Goal: Task Accomplishment & Management: Complete application form

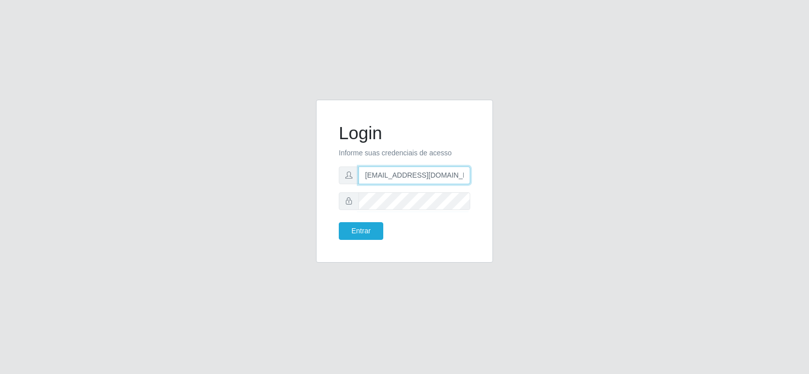
click at [448, 170] on input "[EMAIL_ADDRESS][DOMAIN_NAME]" at bounding box center [415, 175] width 112 height 18
click at [444, 178] on input "[EMAIL_ADDRESS][DOMAIN_NAME]" at bounding box center [415, 175] width 112 height 18
drag, startPoint x: 380, startPoint y: 174, endPoint x: 338, endPoint y: 174, distance: 42.0
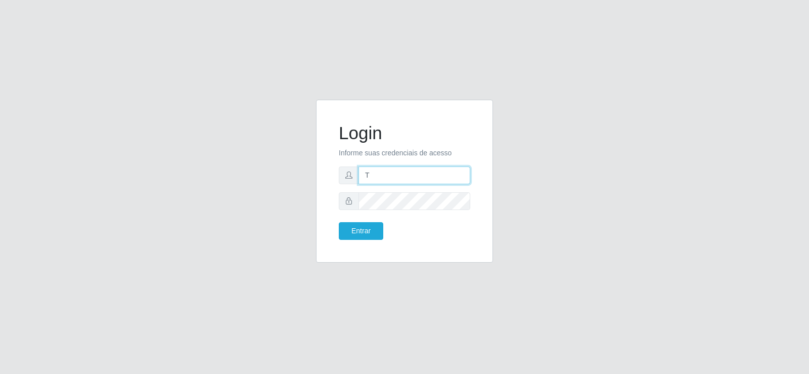
click at [338, 174] on div "Login Informe suas credenciais de acesso T Entrar" at bounding box center [405, 181] width 152 height 138
type input "t"
drag, startPoint x: 389, startPoint y: 176, endPoint x: 333, endPoint y: 168, distance: 55.7
click at [333, 168] on div "Login Informe suas credenciais de acesso t Entrar" at bounding box center [405, 181] width 152 height 138
click at [383, 169] on input "t" at bounding box center [415, 175] width 112 height 18
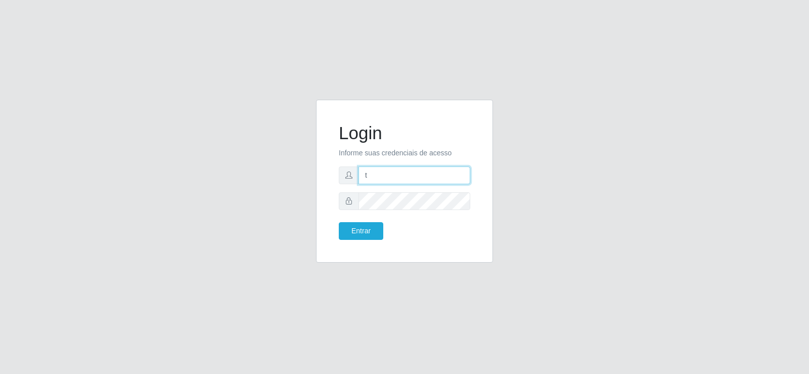
click at [385, 176] on input "t" at bounding box center [415, 175] width 112 height 18
type input "t"
click at [386, 177] on input "t" at bounding box center [415, 175] width 112 height 18
drag, startPoint x: 388, startPoint y: 178, endPoint x: 355, endPoint y: 173, distance: 33.2
click at [355, 173] on div "t" at bounding box center [405, 175] width 132 height 18
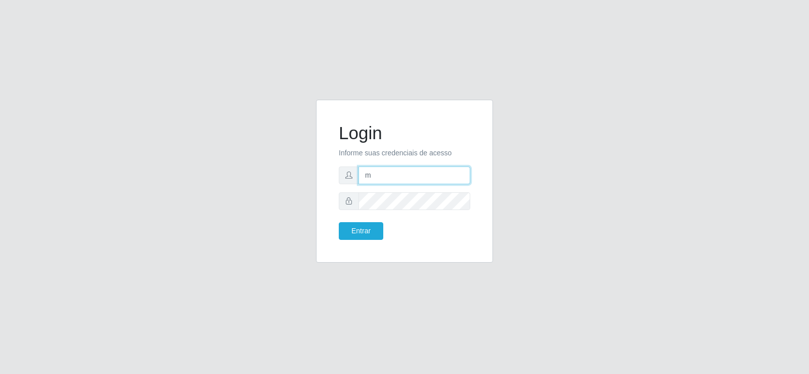
type input "[EMAIL_ADDRESS][DOMAIN_NAME]"
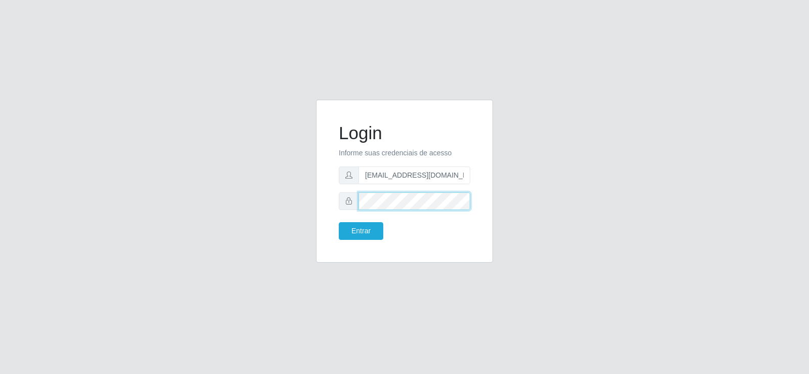
click at [344, 201] on div at bounding box center [405, 201] width 132 height 18
click at [344, 235] on button "Entrar" at bounding box center [361, 231] width 45 height 18
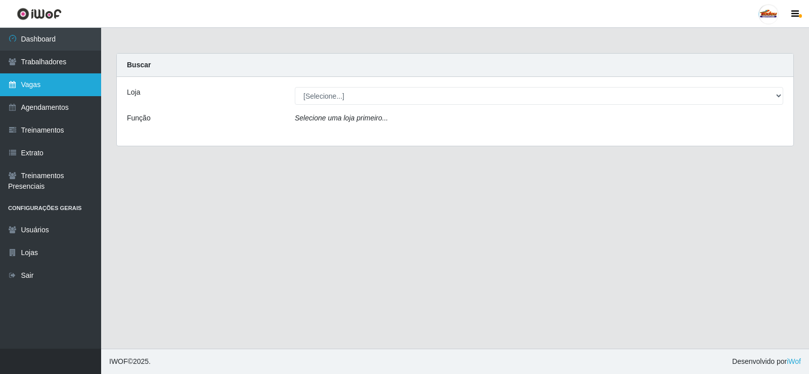
click at [60, 90] on link "Vagas" at bounding box center [50, 84] width 101 height 23
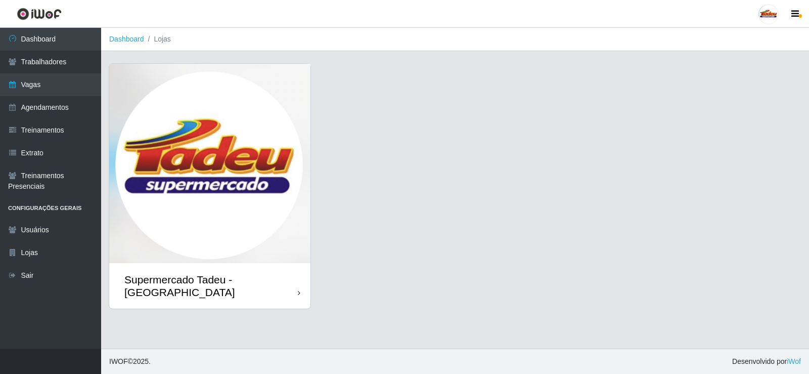
click at [246, 119] on img at bounding box center [209, 163] width 201 height 199
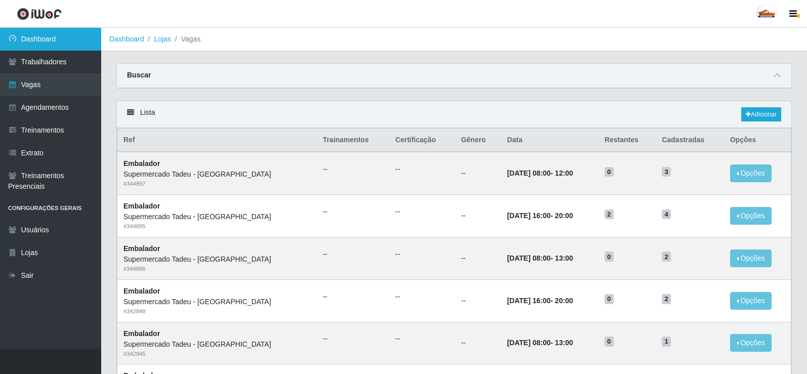
click at [55, 46] on link "Dashboard" at bounding box center [50, 39] width 101 height 23
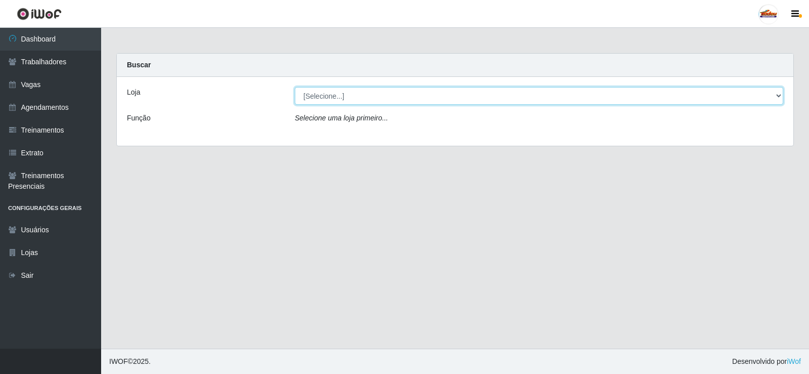
click at [338, 99] on select "[Selecione...] Supermercado Tadeu - [GEOGRAPHIC_DATA]" at bounding box center [539, 96] width 489 height 18
select select "195"
click at [295, 87] on select "[Selecione...] Supermercado Tadeu - [GEOGRAPHIC_DATA]" at bounding box center [539, 96] width 489 height 18
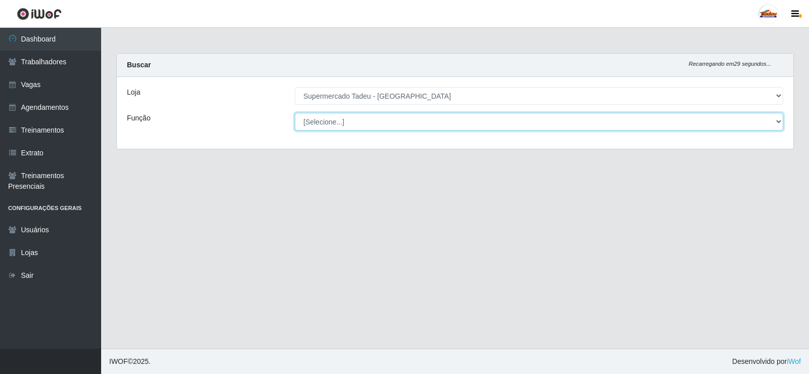
click at [347, 126] on select "[Selecione...] ASG ASG + ASG ++ Auxiliar de Estacionamento Auxiliar de Estacion…" at bounding box center [539, 122] width 489 height 18
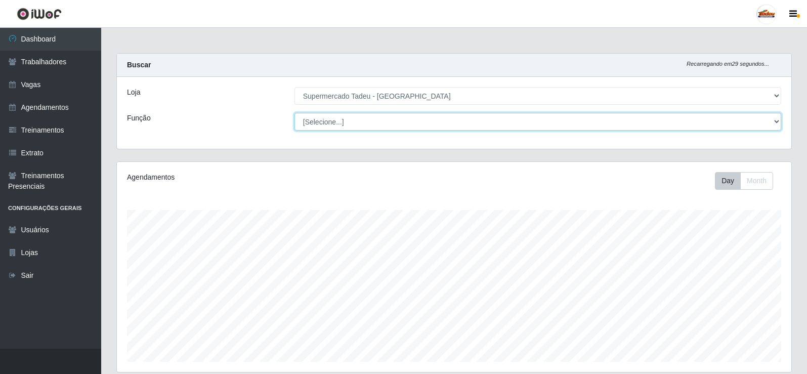
scroll to position [210, 674]
select select "1"
click at [294, 113] on select "[Selecione...] ASG ASG + ASG ++ Auxiliar de Estacionamento Auxiliar de Estacion…" at bounding box center [537, 122] width 487 height 18
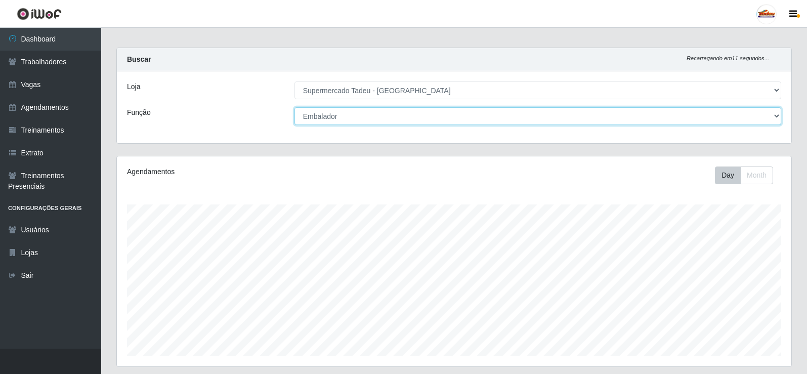
scroll to position [0, 0]
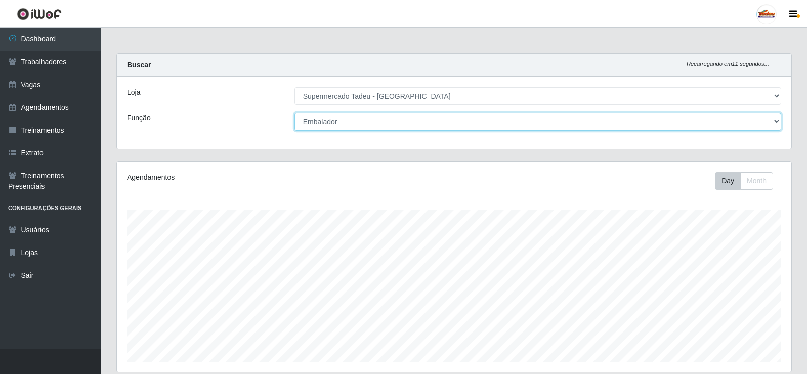
click at [335, 121] on select "[Selecione...] ASG ASG + ASG ++ Auxiliar de Estacionamento Auxiliar de Estacion…" at bounding box center [537, 122] width 487 height 18
click at [335, 123] on select "[Selecione...] ASG ASG + ASG ++ Auxiliar de Estacionamento Auxiliar de Estacion…" at bounding box center [537, 122] width 487 height 18
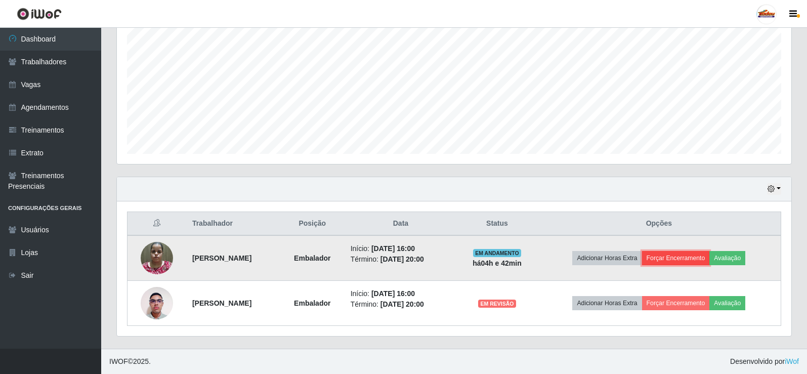
click at [697, 260] on button "Forçar Encerramento" at bounding box center [676, 258] width 68 height 14
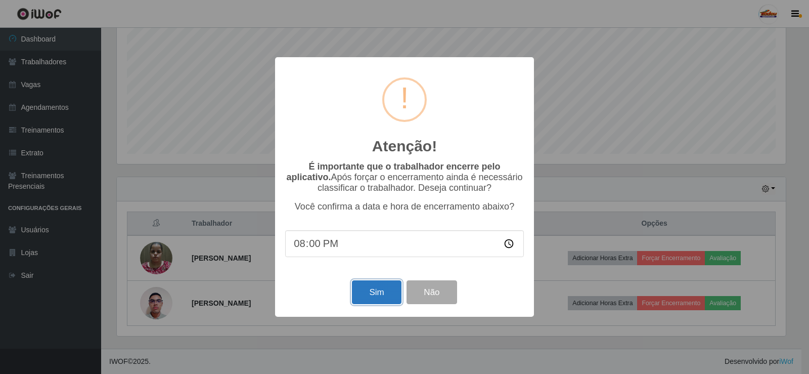
click at [384, 292] on button "Sim" at bounding box center [376, 292] width 49 height 24
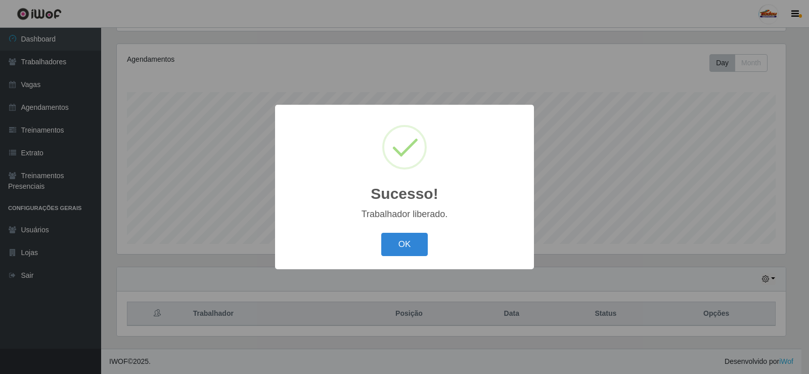
drag, startPoint x: 369, startPoint y: 240, endPoint x: 433, endPoint y: 251, distance: 65.1
click at [399, 243] on div "OK Cancel" at bounding box center [404, 244] width 239 height 29
click at [433, 251] on div "OK Cancel" at bounding box center [404, 244] width 239 height 29
click at [404, 240] on button "OK" at bounding box center [404, 245] width 47 height 24
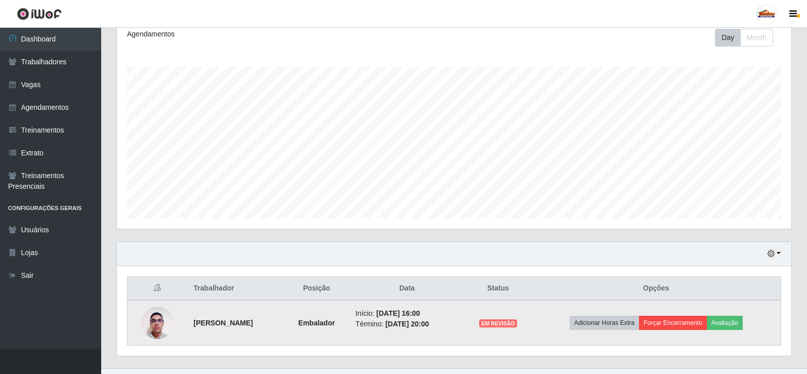
scroll to position [163, 0]
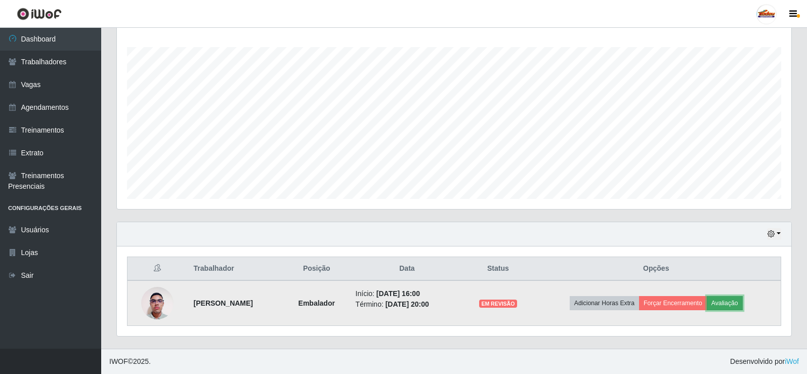
click at [730, 305] on button "Avaliação" at bounding box center [725, 303] width 36 height 14
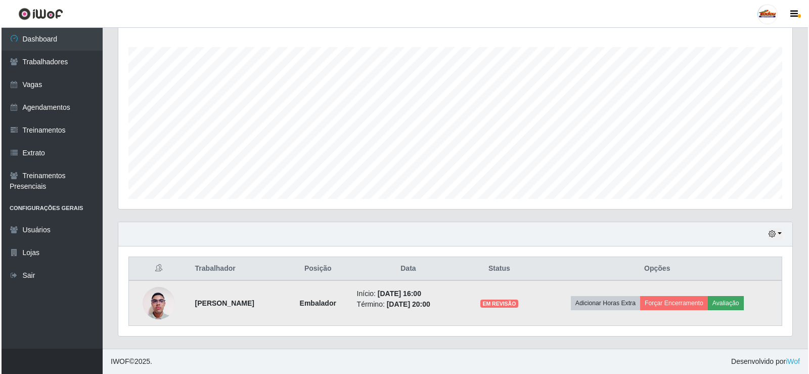
scroll to position [210, 669]
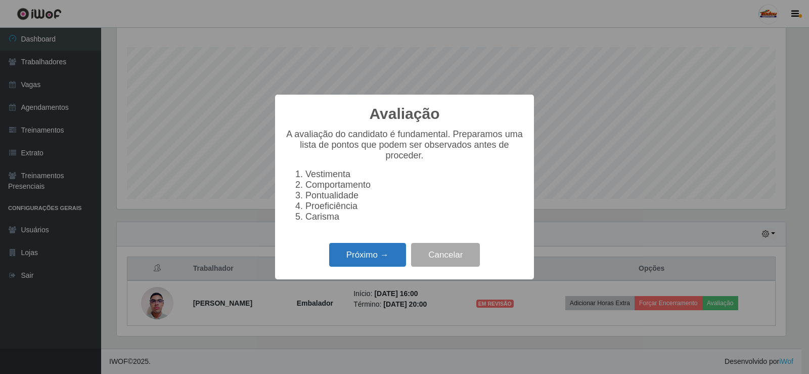
click at [367, 263] on button "Próximo →" at bounding box center [367, 255] width 77 height 24
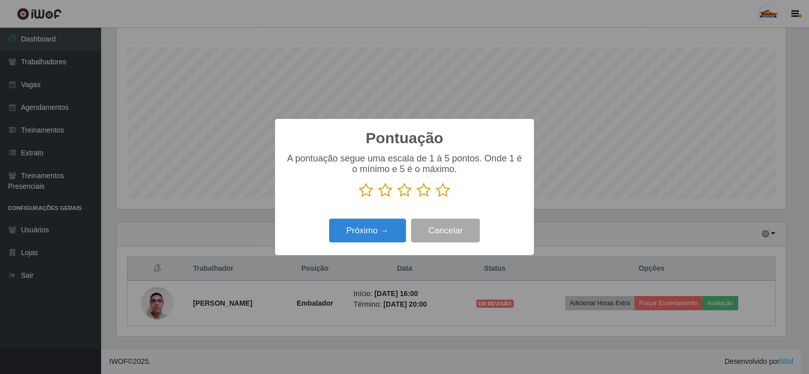
click at [445, 194] on icon at bounding box center [443, 190] width 14 height 15
click at [436, 198] on input "radio" at bounding box center [436, 198] width 0 height 0
click at [374, 232] on button "Próximo →" at bounding box center [367, 231] width 77 height 24
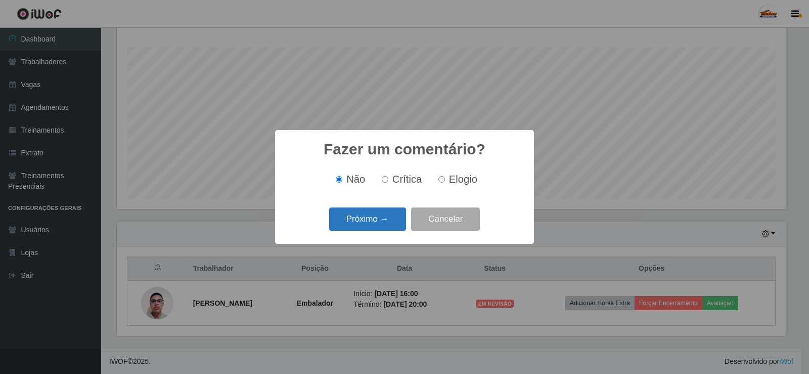
click at [394, 222] on button "Próximo →" at bounding box center [367, 219] width 77 height 24
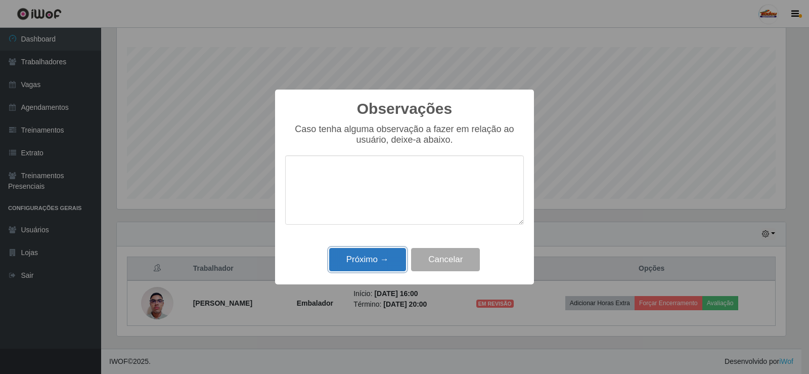
click at [386, 268] on button "Próximo →" at bounding box center [367, 260] width 77 height 24
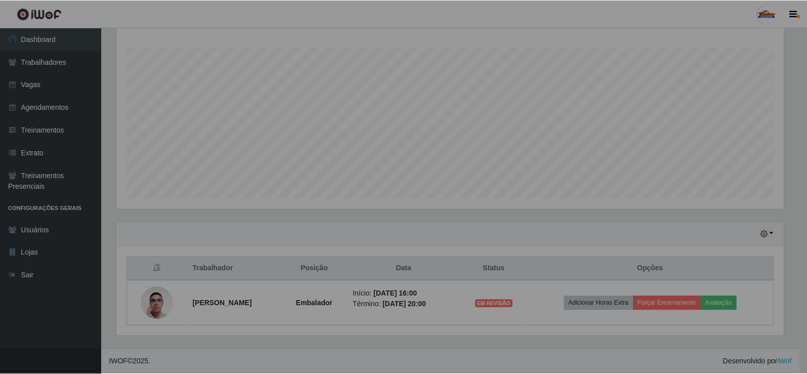
scroll to position [210, 674]
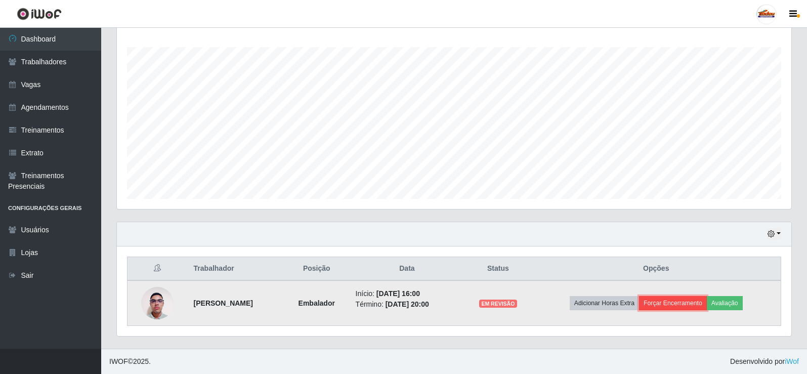
click at [670, 302] on button "Forçar Encerramento" at bounding box center [673, 303] width 68 height 14
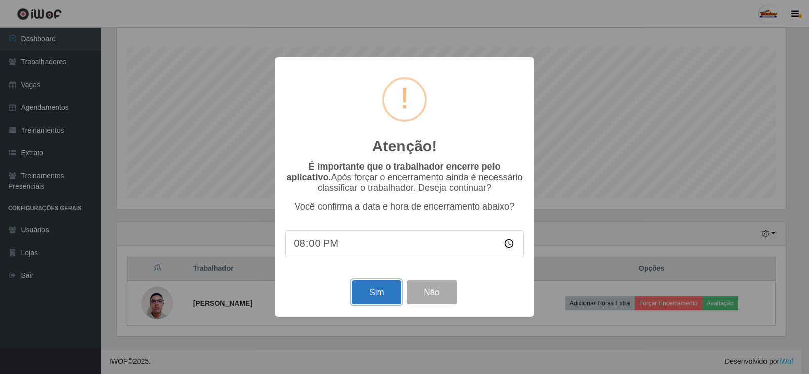
click at [366, 299] on button "Sim" at bounding box center [376, 292] width 49 height 24
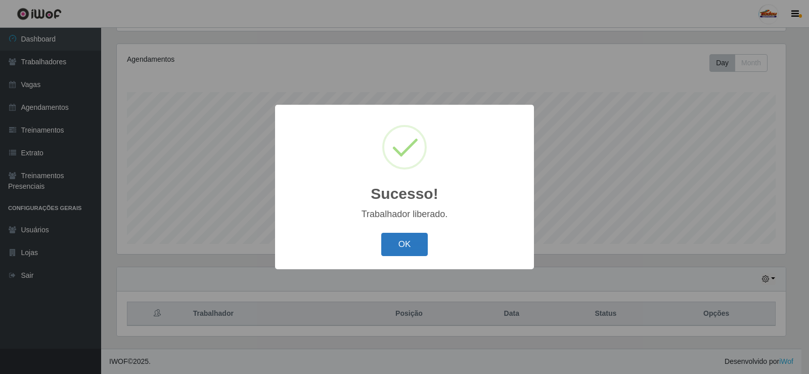
click at [409, 247] on button "OK" at bounding box center [404, 245] width 47 height 24
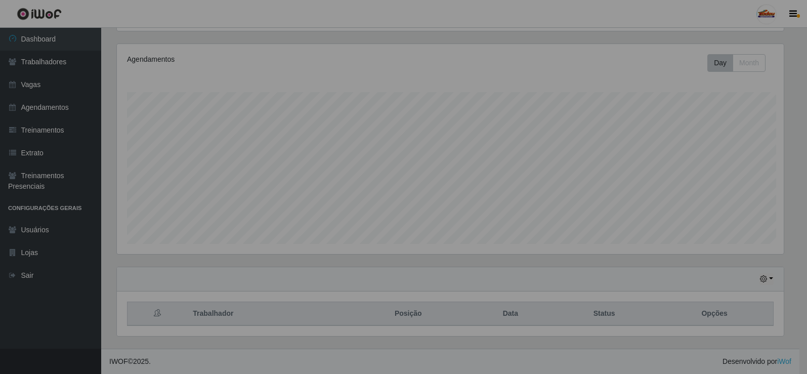
scroll to position [210, 674]
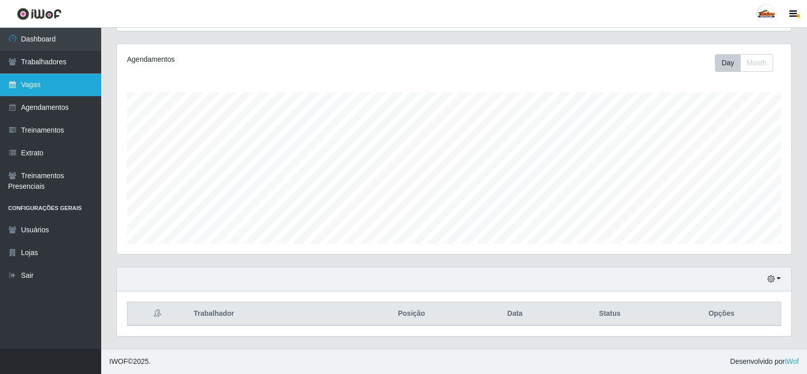
click at [51, 94] on link "Vagas" at bounding box center [50, 84] width 101 height 23
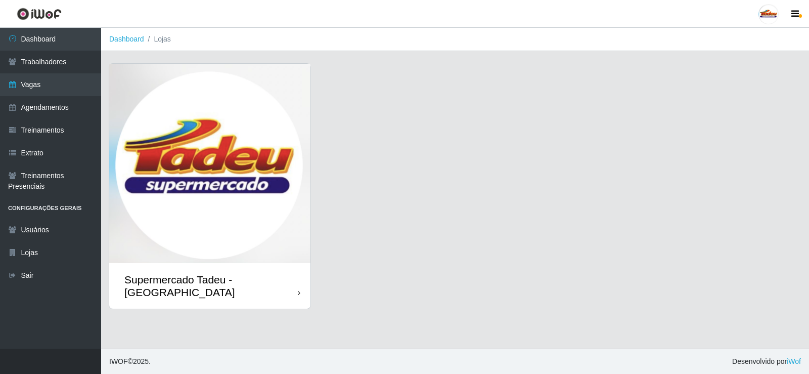
click at [156, 95] on img at bounding box center [209, 163] width 201 height 199
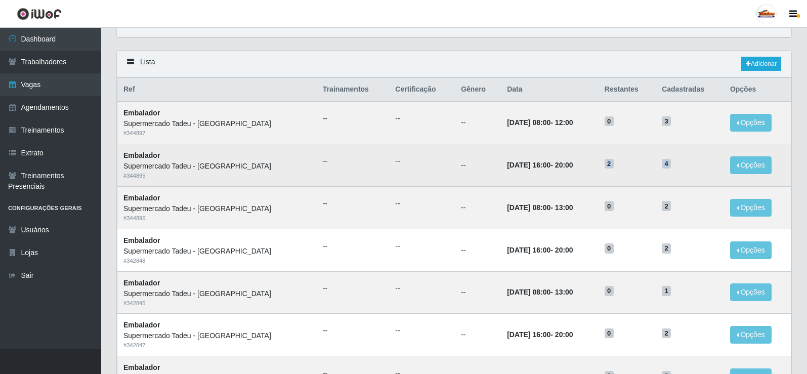
drag, startPoint x: 671, startPoint y: 162, endPoint x: 605, endPoint y: 161, distance: 66.3
click at [586, 162] on tr "Embalador Supermercado Tadeu - [GEOGRAPHIC_DATA] # 344895 -- -- -- [DATE] 16:00…" at bounding box center [454, 165] width 674 height 42
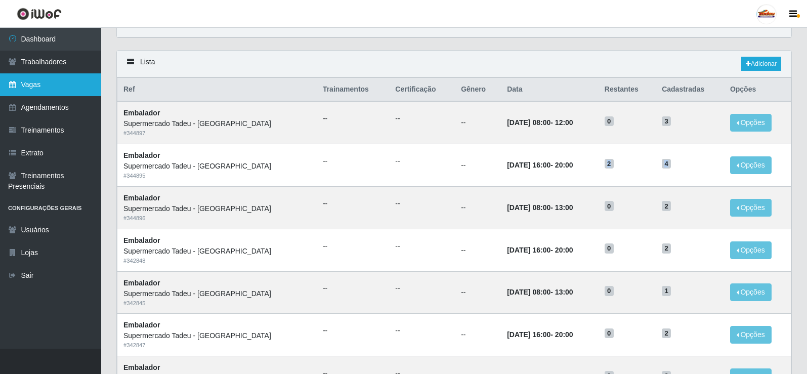
drag, startPoint x: 27, startPoint y: 83, endPoint x: 38, endPoint y: 82, distance: 11.6
click at [27, 82] on link "Vagas" at bounding box center [50, 84] width 101 height 23
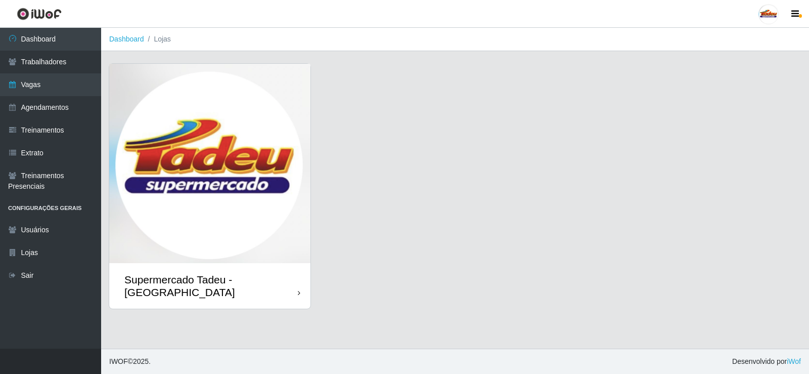
click at [191, 159] on img at bounding box center [209, 163] width 201 height 199
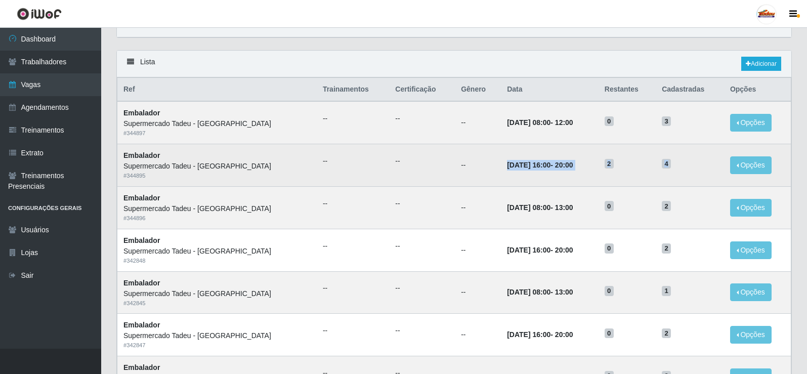
drag, startPoint x: 459, startPoint y: 154, endPoint x: 683, endPoint y: 154, distance: 224.6
click at [683, 154] on tr "Embalador Supermercado Tadeu - [GEOGRAPHIC_DATA] # 344895 -- -- -- [DATE] 16:00…" at bounding box center [454, 165] width 674 height 42
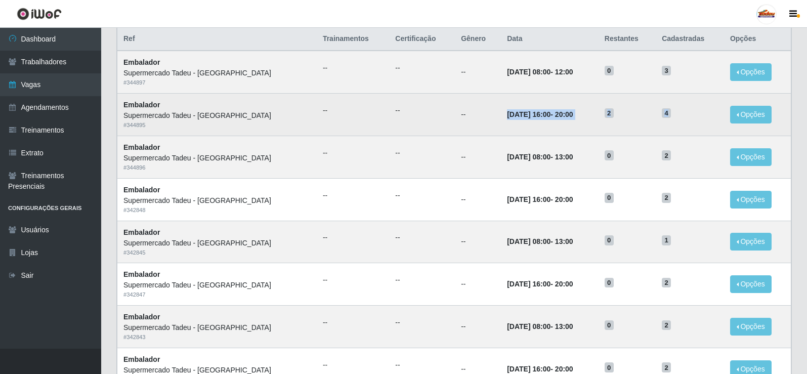
click at [613, 108] on h5 "2" at bounding box center [627, 112] width 45 height 11
click at [605, 113] on span "2" at bounding box center [609, 113] width 9 height 10
drag, startPoint x: 601, startPoint y: 113, endPoint x: 667, endPoint y: 113, distance: 66.3
click at [667, 113] on tr "Embalador Supermercado Tadeu - [GEOGRAPHIC_DATA] # 344895 -- -- -- [DATE] 16:00…" at bounding box center [454, 115] width 674 height 42
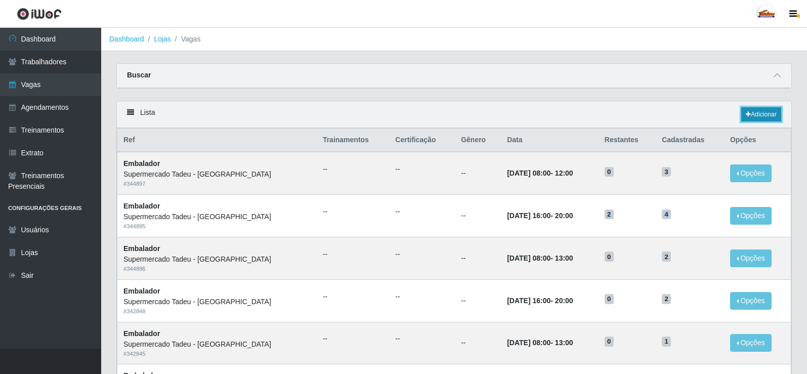
click at [761, 115] on link "Adicionar" at bounding box center [761, 114] width 40 height 14
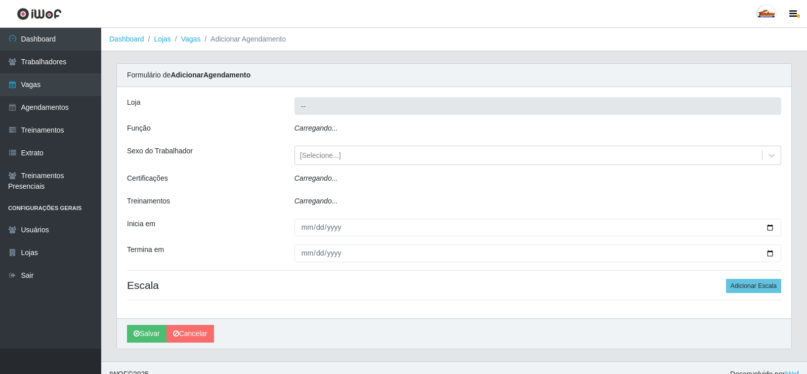
type input "Supermercado Tadeu - [GEOGRAPHIC_DATA]"
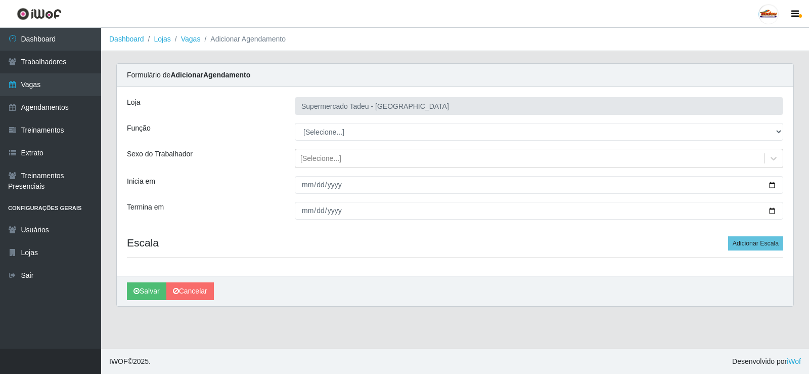
click at [328, 133] on select "[Selecione...] ASG ASG + ASG ++ Auxiliar de Estacionamento Auxiliar de Estacion…" at bounding box center [539, 132] width 489 height 18
click at [330, 131] on select "[Selecione...] ASG ASG + ASG ++ Auxiliar de Estacionamento Auxiliar de Estacion…" at bounding box center [539, 132] width 489 height 18
click at [326, 130] on select "[Selecione...] ASG ASG + ASG ++ Auxiliar de Estacionamento Auxiliar de Estacion…" at bounding box center [539, 132] width 489 height 18
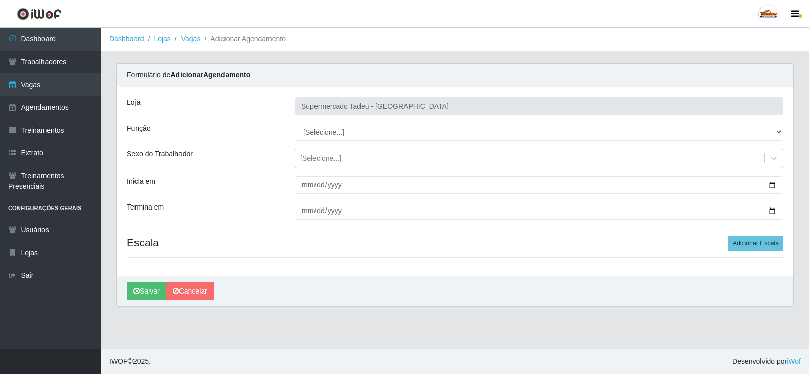
select select "1"
click at [295, 123] on select "[Selecione...] ASG ASG + ASG ++ Auxiliar de Estacionamento Auxiliar de Estacion…" at bounding box center [539, 132] width 489 height 18
click at [318, 157] on div "[Selecione...]" at bounding box center [321, 158] width 41 height 11
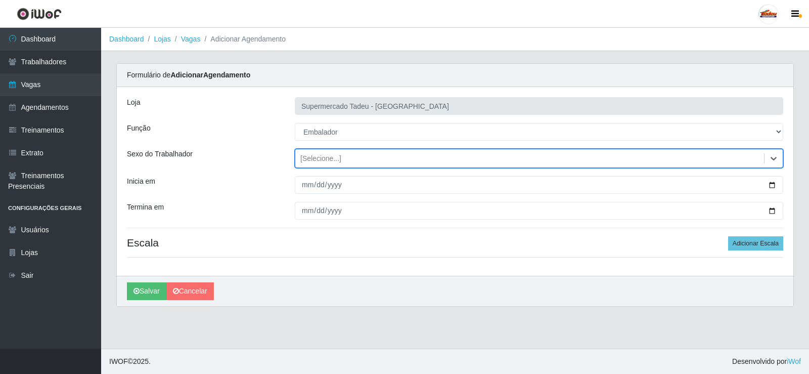
click at [318, 157] on div "[Selecione...]" at bounding box center [321, 158] width 41 height 11
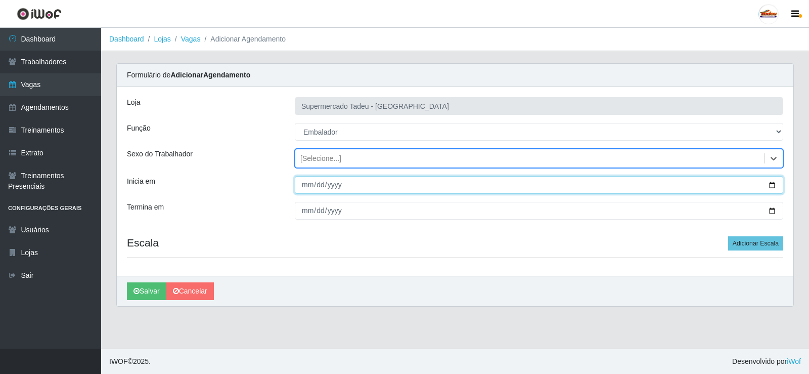
click at [326, 184] on input "Inicia em" at bounding box center [539, 185] width 489 height 18
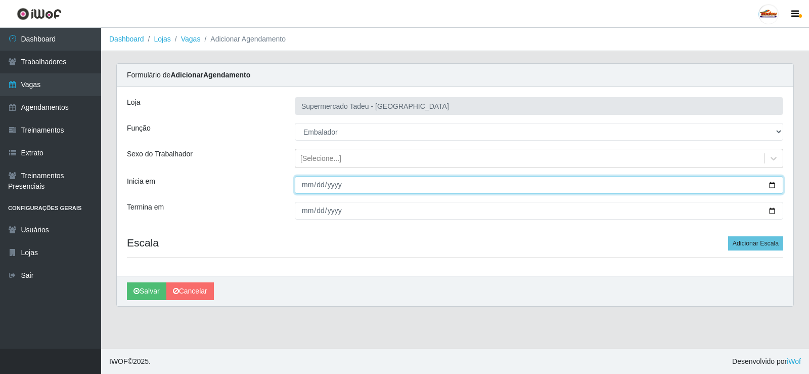
click at [310, 186] on input "Inicia em" at bounding box center [539, 185] width 489 height 18
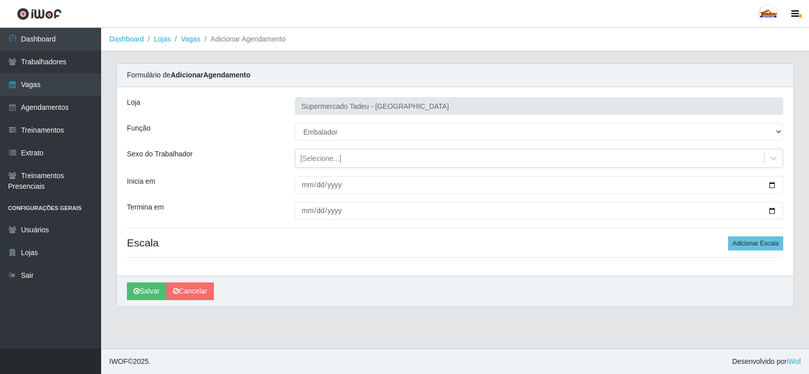
click at [318, 22] on header "Perfil Alterar Senha Sair" at bounding box center [404, 14] width 809 height 28
